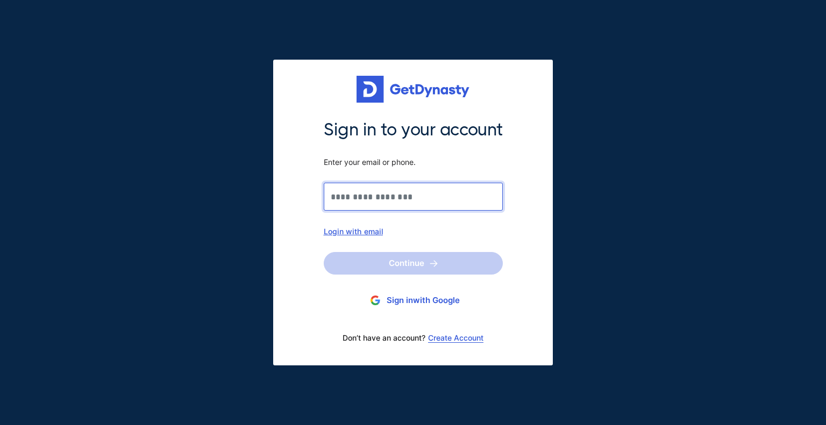
click at [470, 203] on input "Sign in to your account Enter your email or phone." at bounding box center [413, 197] width 179 height 28
click at [333, 227] on div "Login with email" at bounding box center [413, 231] width 179 height 9
click at [372, 197] on input "Sign in to your account Enter your email or phone." at bounding box center [413, 197] width 179 height 28
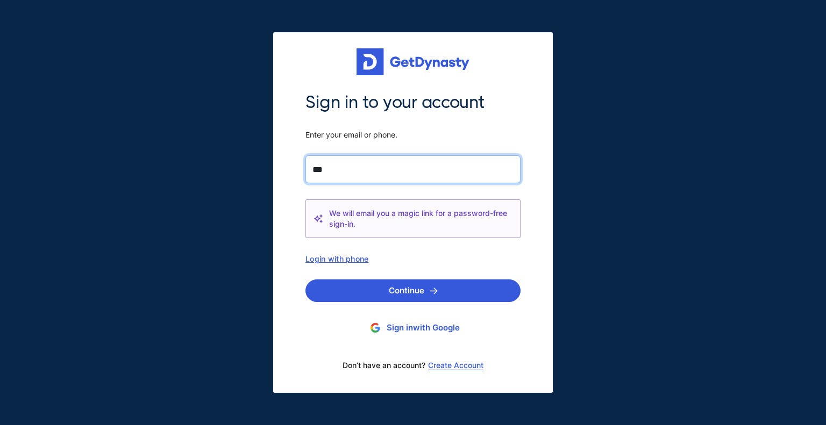
type input "**********"
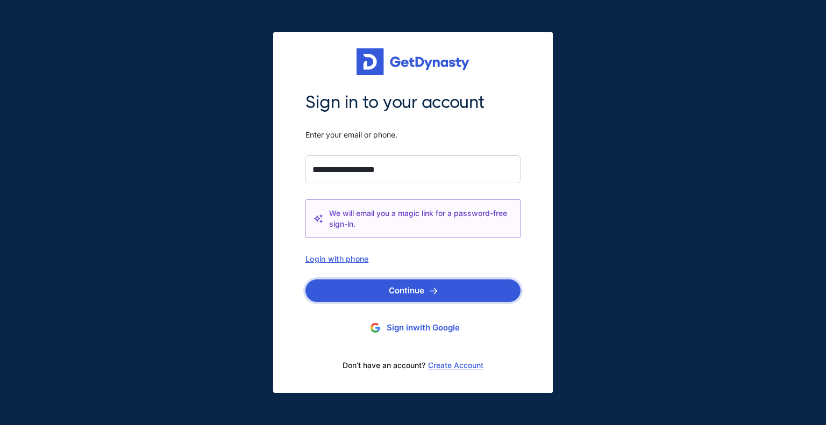
click at [440, 288] on button "Continue" at bounding box center [412, 291] width 215 height 23
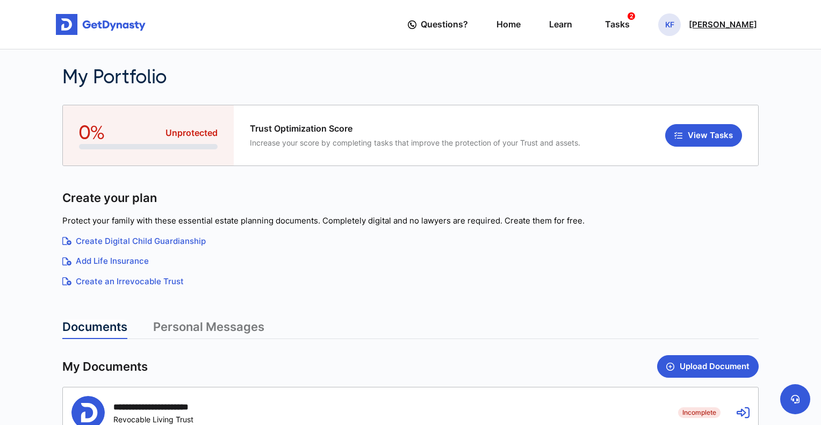
click at [724, 23] on p "Karen Forgang" at bounding box center [723, 24] width 68 height 9
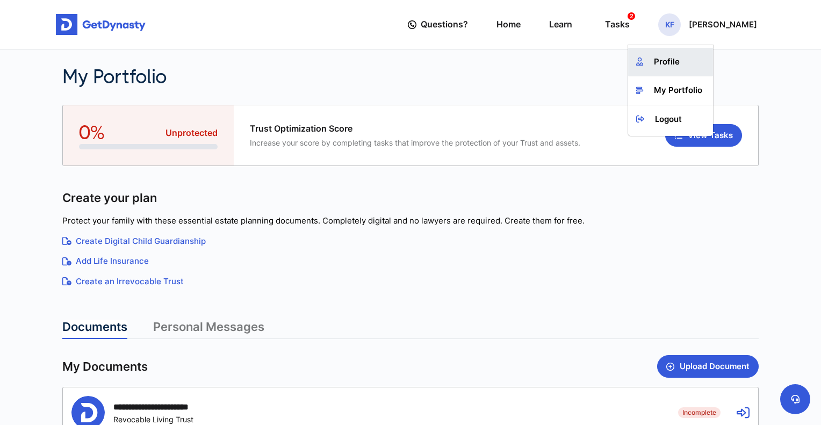
click at [692, 64] on link "Profile" at bounding box center [670, 62] width 85 height 28
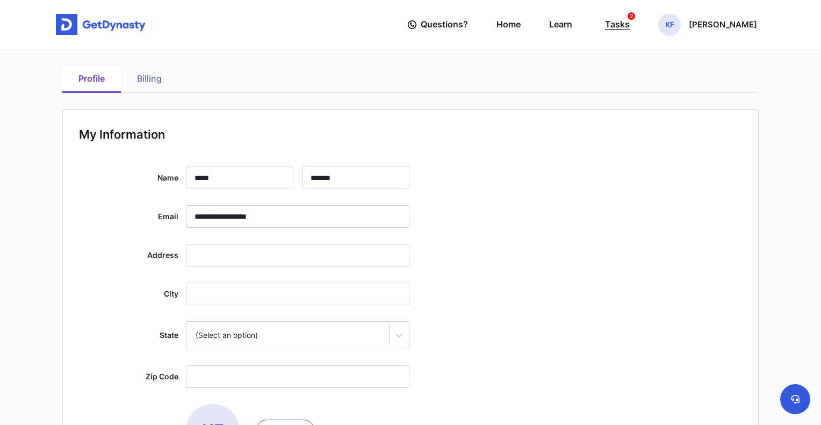
click at [630, 25] on div "Tasks 2" at bounding box center [617, 25] width 25 height 20
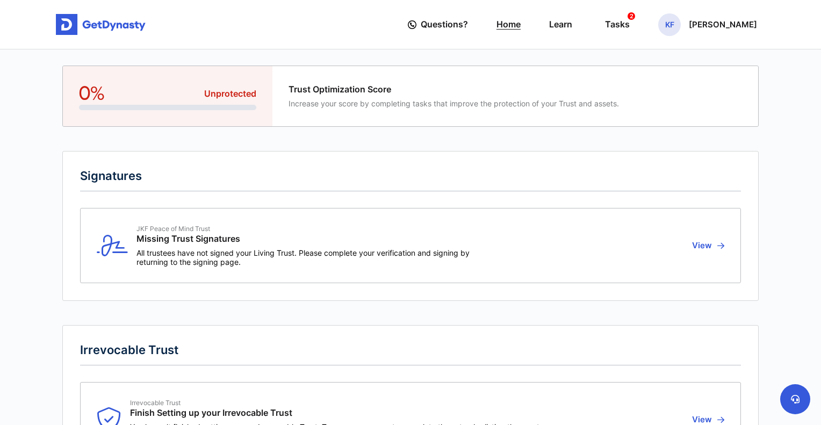
click at [521, 23] on link "Home" at bounding box center [509, 24] width 24 height 31
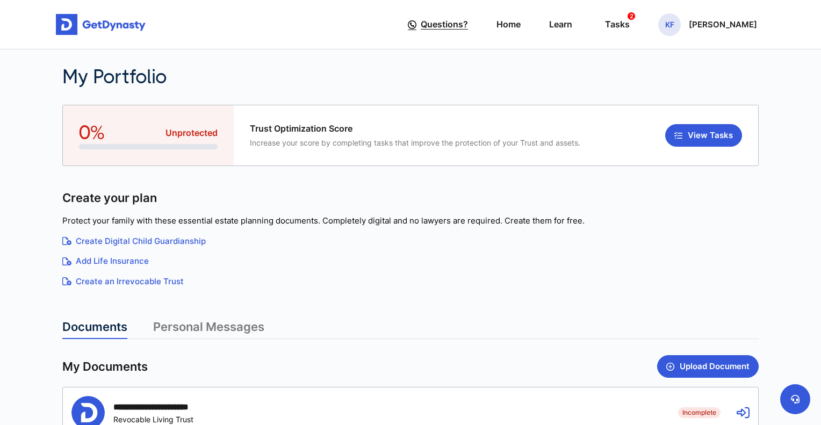
click at [459, 25] on span "Questions?" at bounding box center [444, 25] width 47 height 20
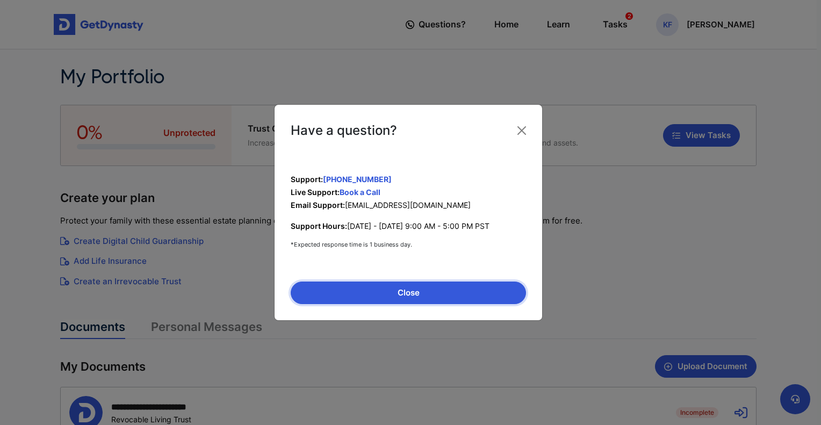
click at [465, 288] on button "Close" at bounding box center [408, 293] width 235 height 23
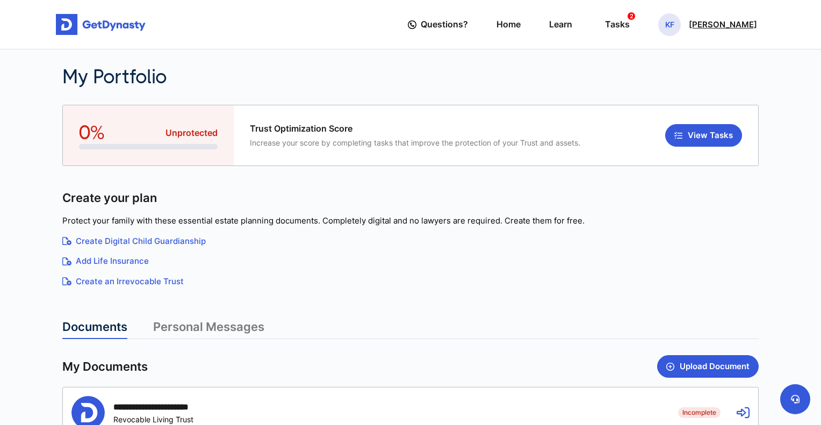
click at [735, 24] on p "[PERSON_NAME]" at bounding box center [723, 24] width 68 height 9
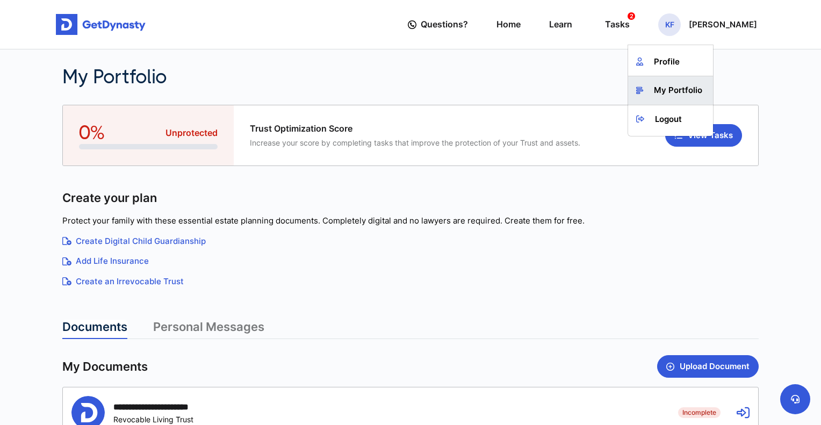
click at [695, 92] on link "My Portfolio" at bounding box center [670, 90] width 85 height 28
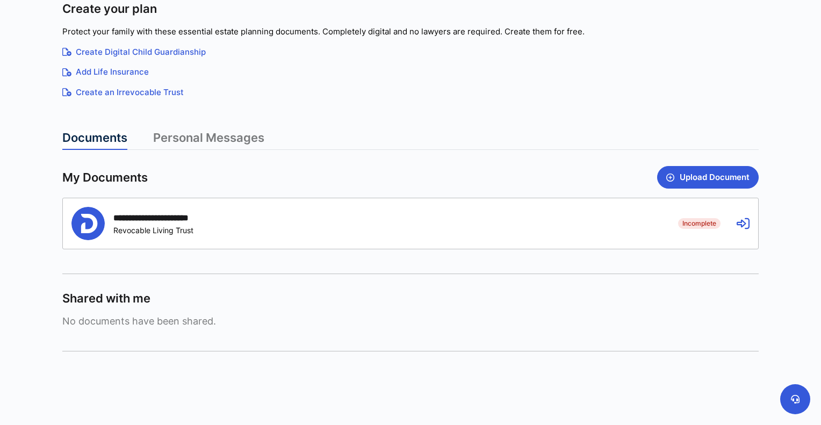
scroll to position [198, 0]
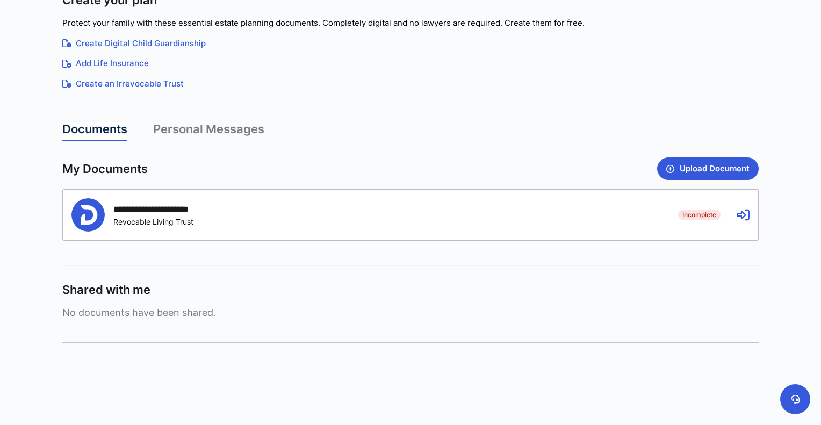
click at [198, 137] on link "Personal Messages" at bounding box center [208, 131] width 111 height 19
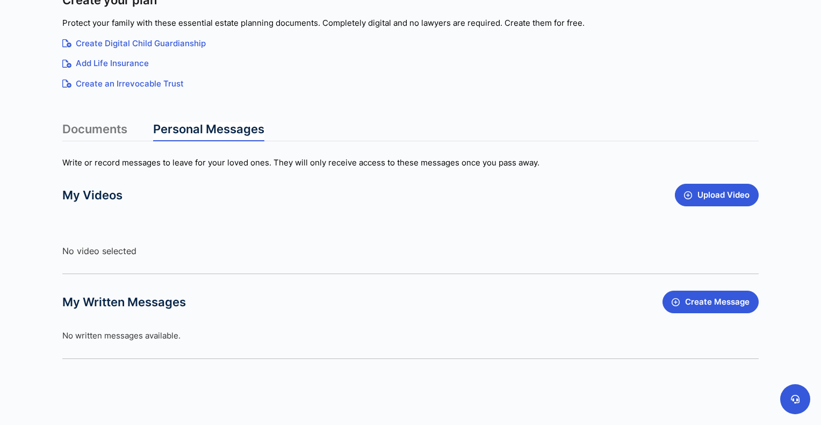
click at [112, 134] on link "Documents" at bounding box center [94, 131] width 65 height 19
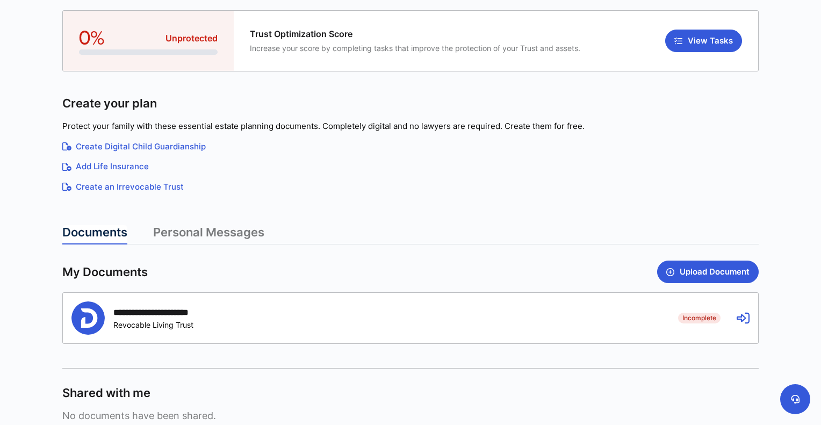
scroll to position [0, 0]
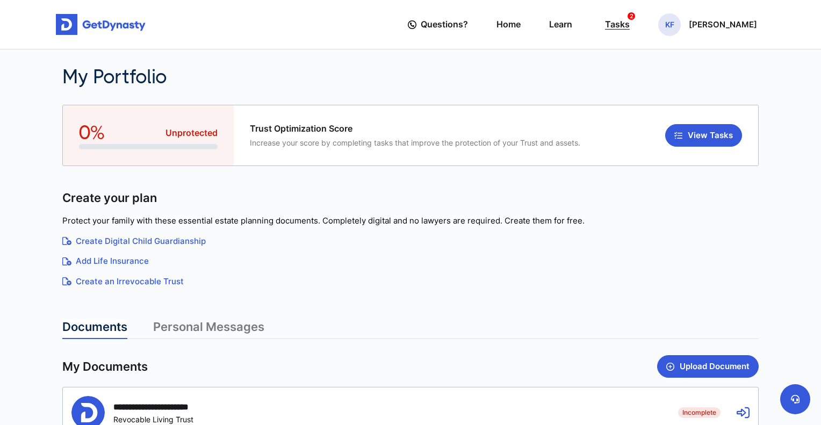
click at [630, 18] on div "Tasks 2" at bounding box center [617, 25] width 25 height 20
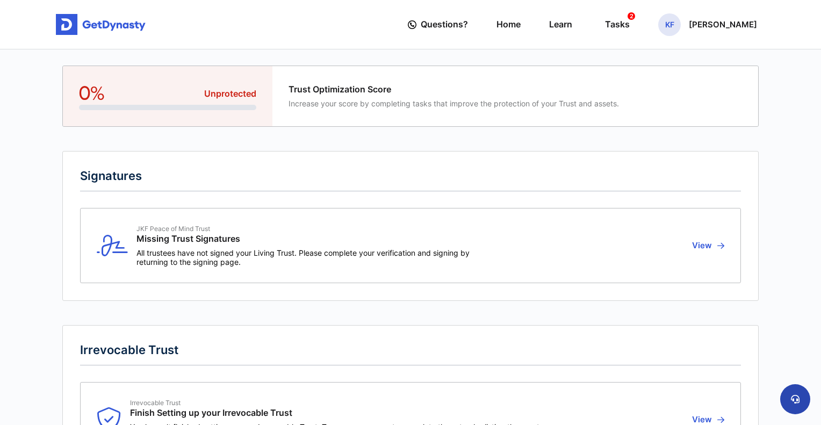
click at [793, 396] on icon at bounding box center [795, 399] width 9 height 9
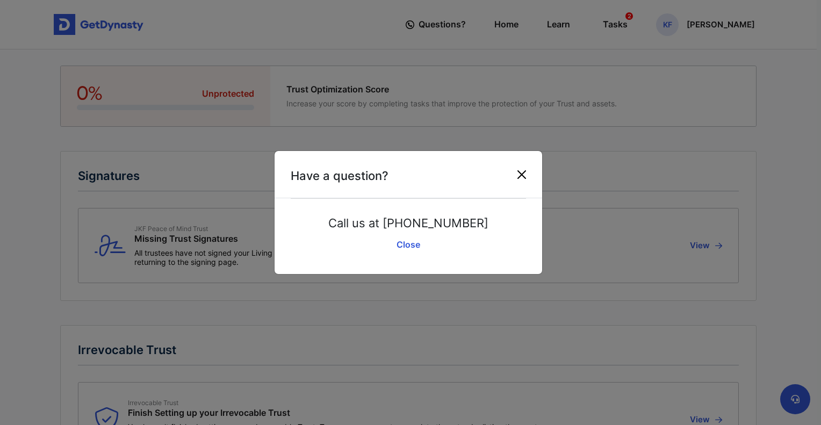
click at [526, 176] on button "Close" at bounding box center [521, 174] width 17 height 17
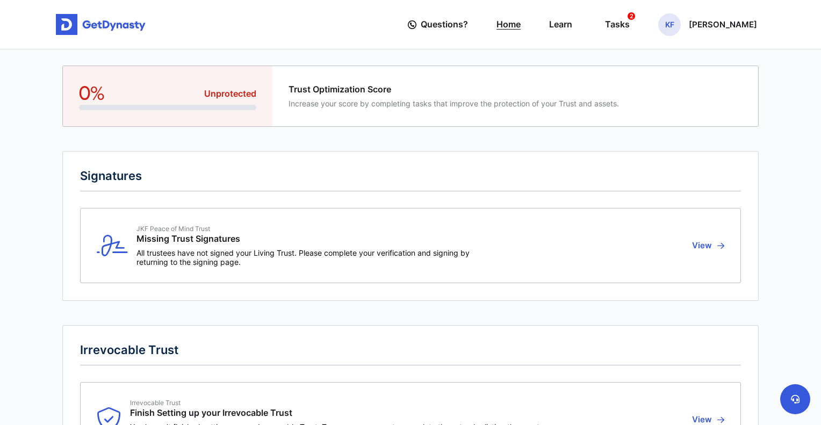
click at [518, 22] on link "Home" at bounding box center [509, 24] width 24 height 31
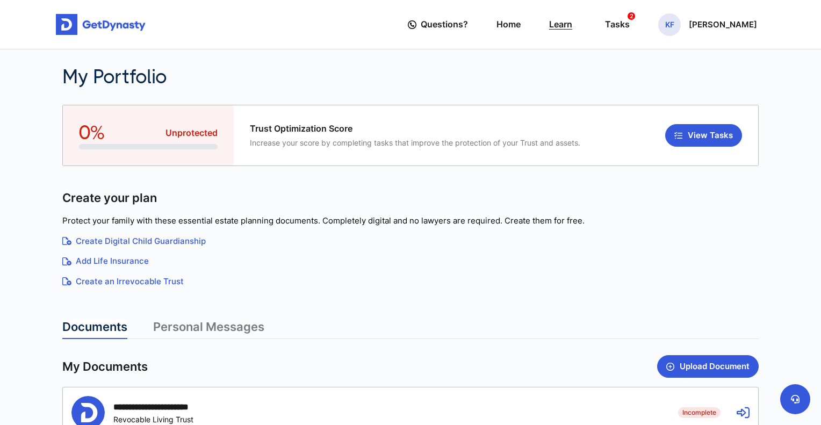
click at [572, 23] on link "Learn" at bounding box center [560, 24] width 23 height 31
